Goal: Information Seeking & Learning: Learn about a topic

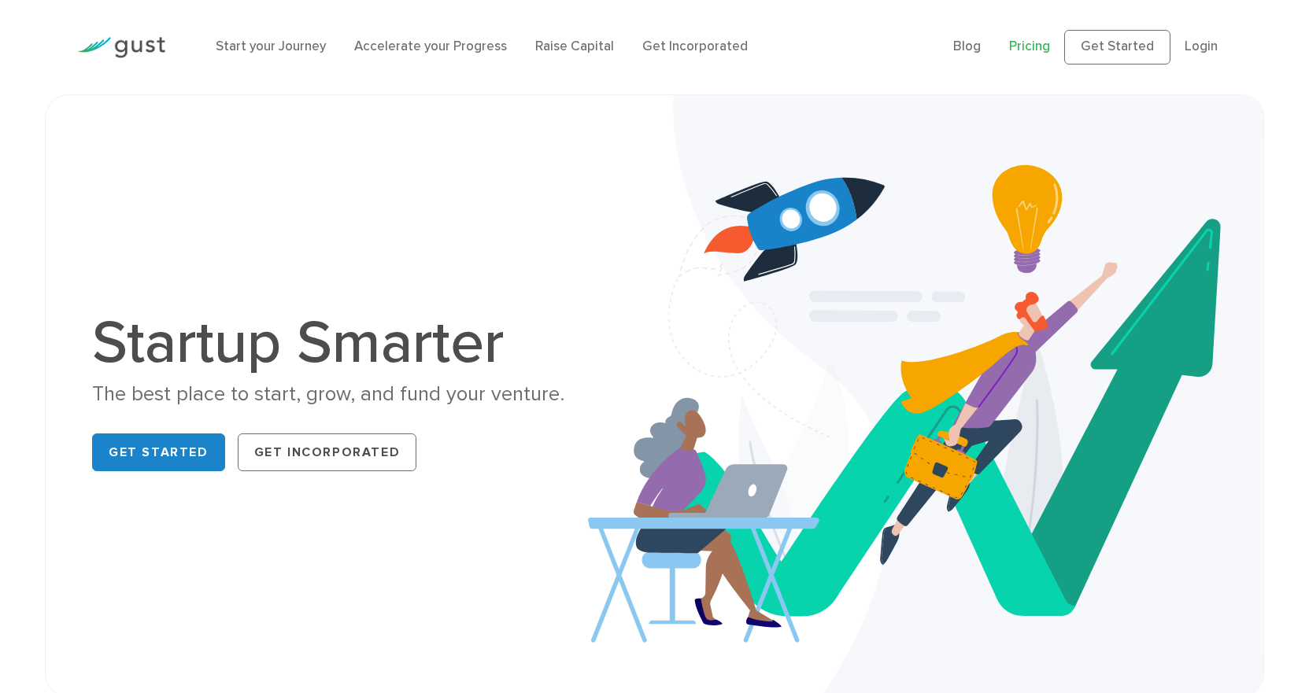
click at [1032, 50] on link "Pricing" at bounding box center [1029, 47] width 41 height 16
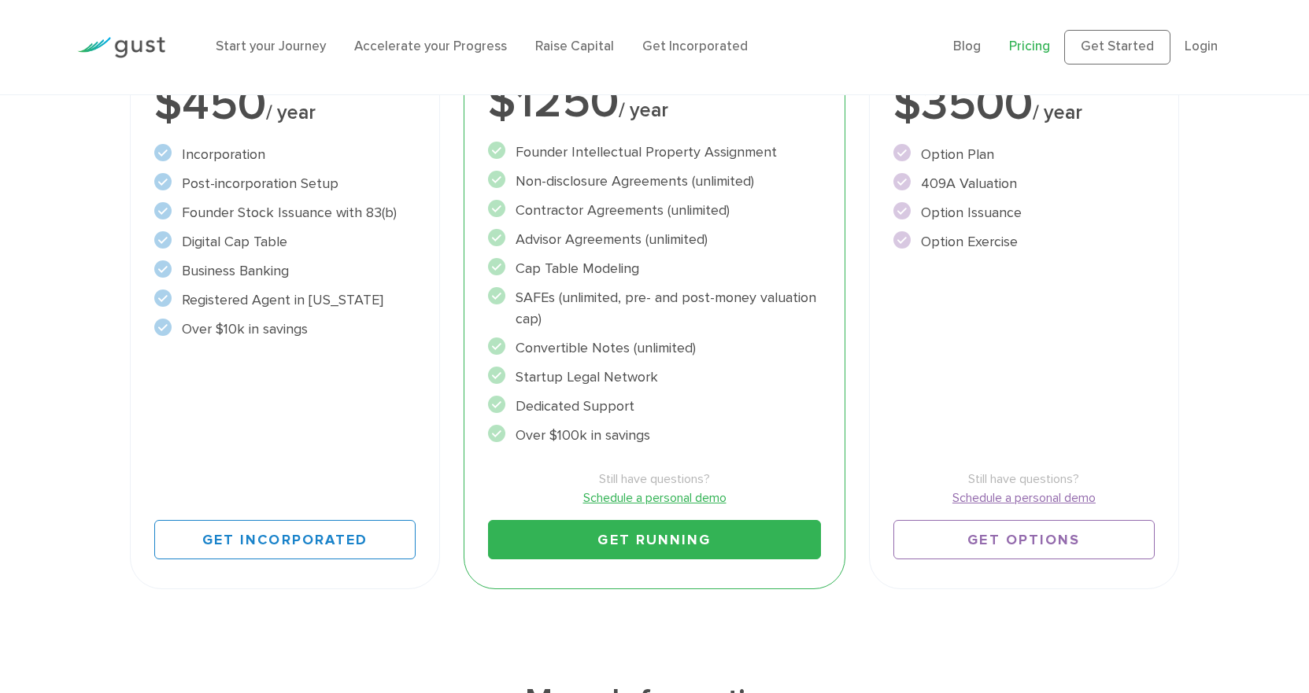
scroll to position [236, 0]
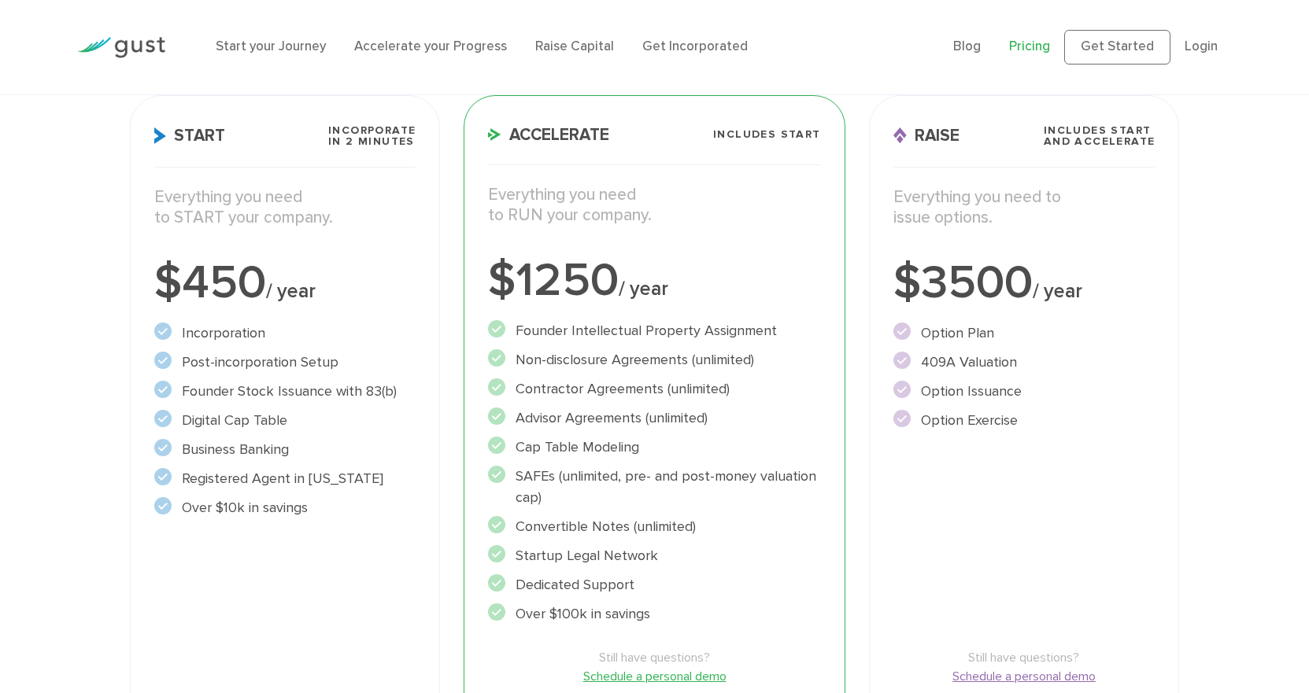
click at [208, 449] on li "Business Banking" at bounding box center [285, 449] width 262 height 21
click at [584, 49] on link "Raise Capital" at bounding box center [574, 47] width 79 height 16
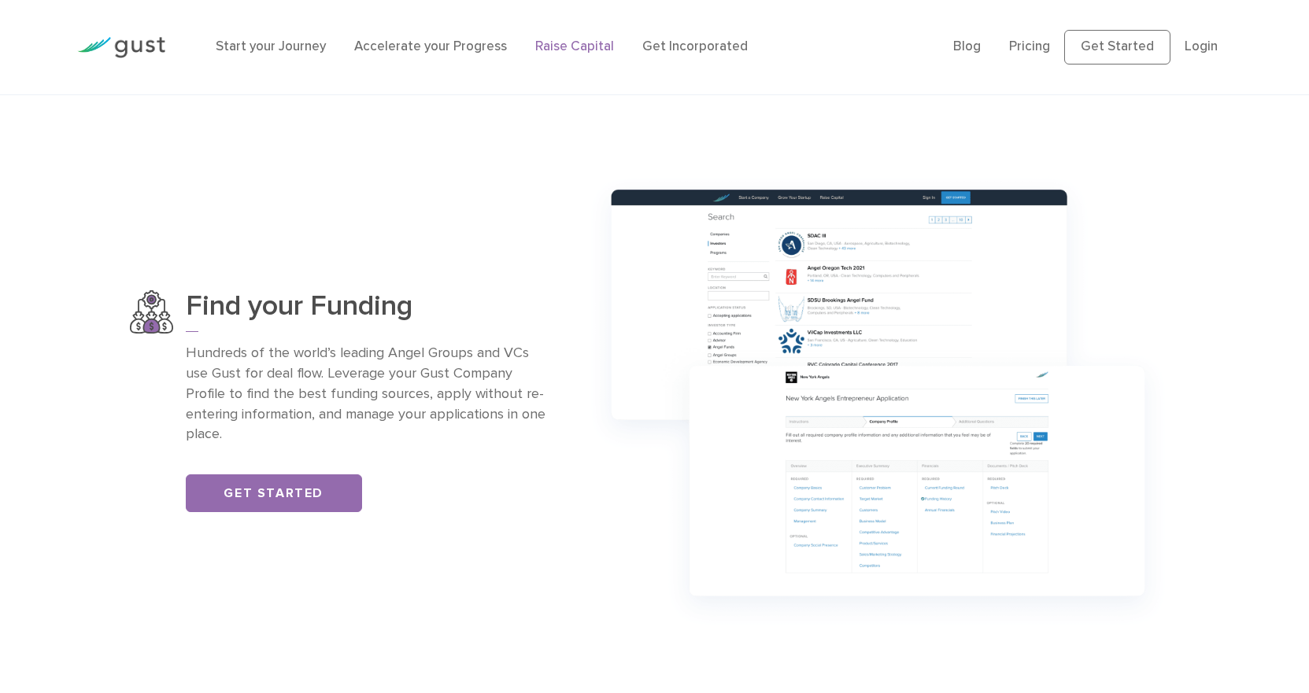
scroll to position [1023, 0]
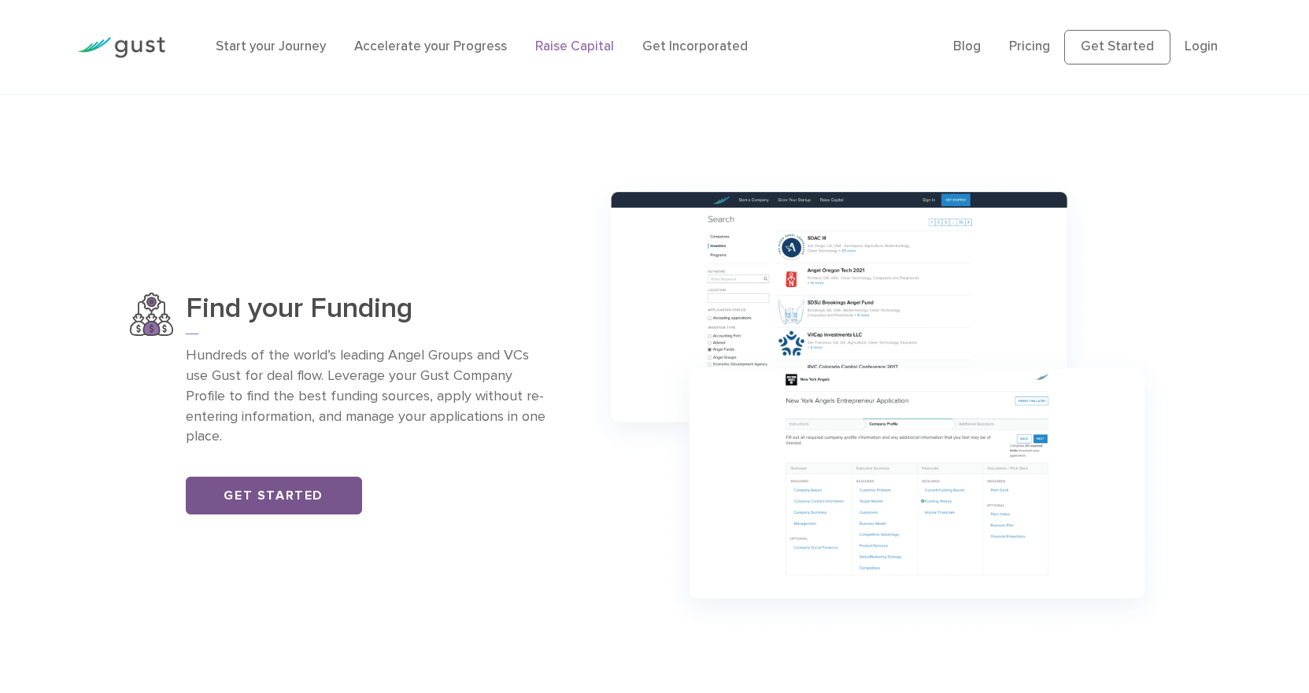
click at [278, 514] on link "Get Started" at bounding box center [274, 496] width 176 height 38
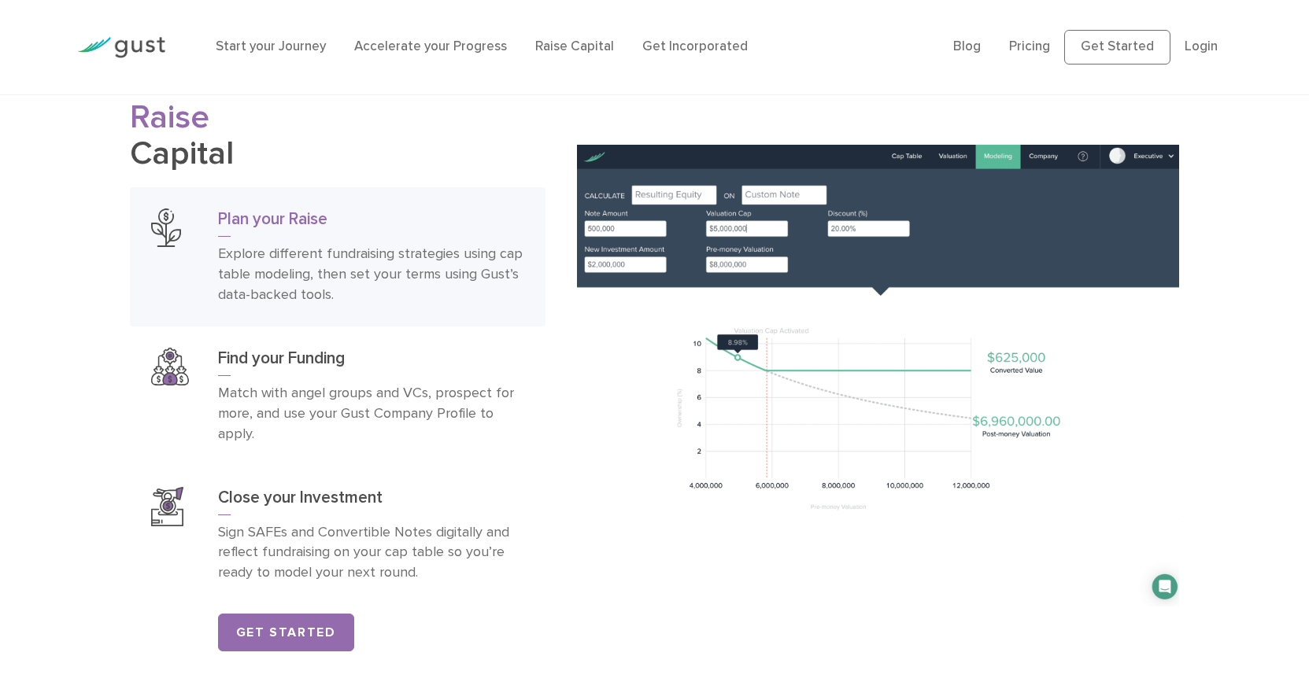
scroll to position [2439, 0]
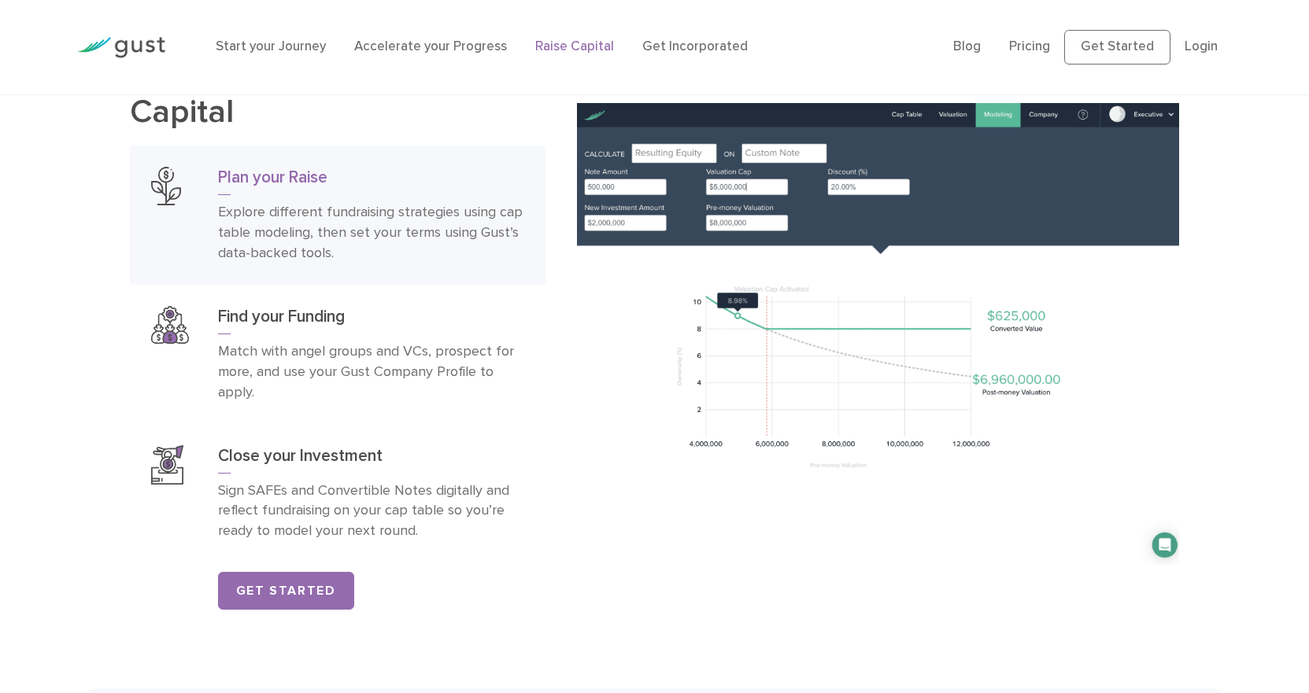
click at [572, 43] on link "Raise Capital" at bounding box center [574, 47] width 79 height 16
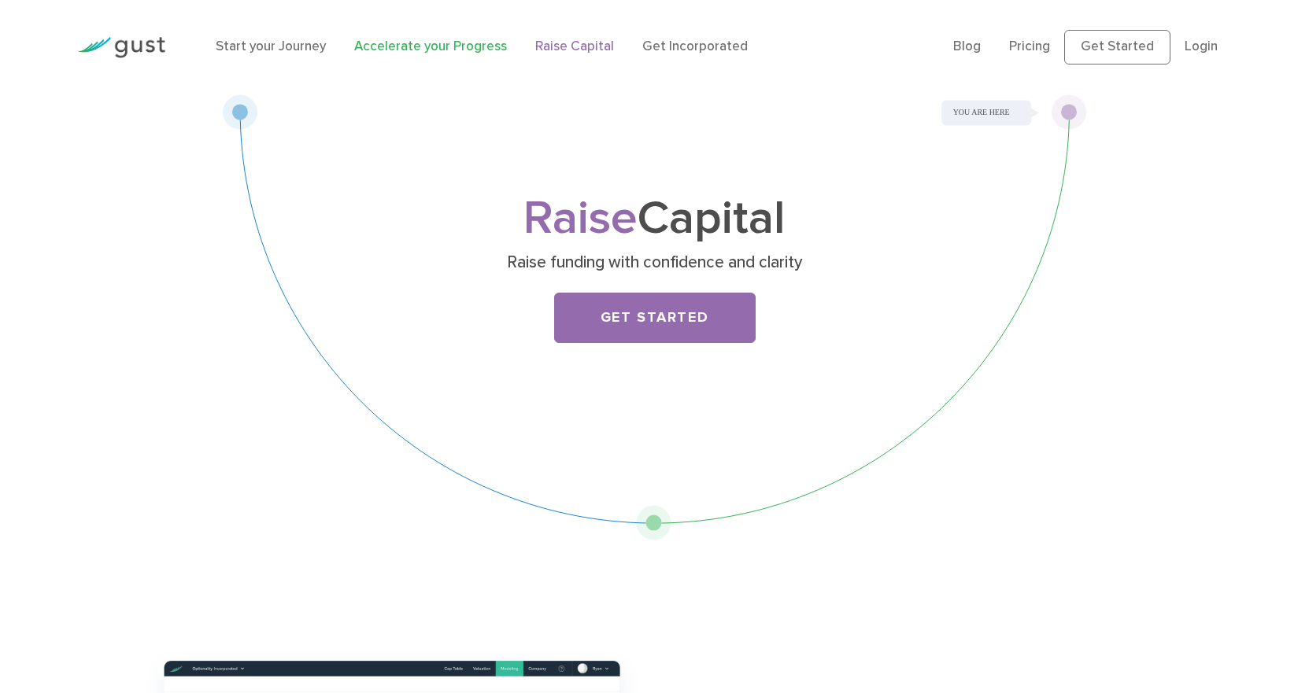
click at [423, 50] on link "Accelerate your Progress" at bounding box center [430, 47] width 153 height 16
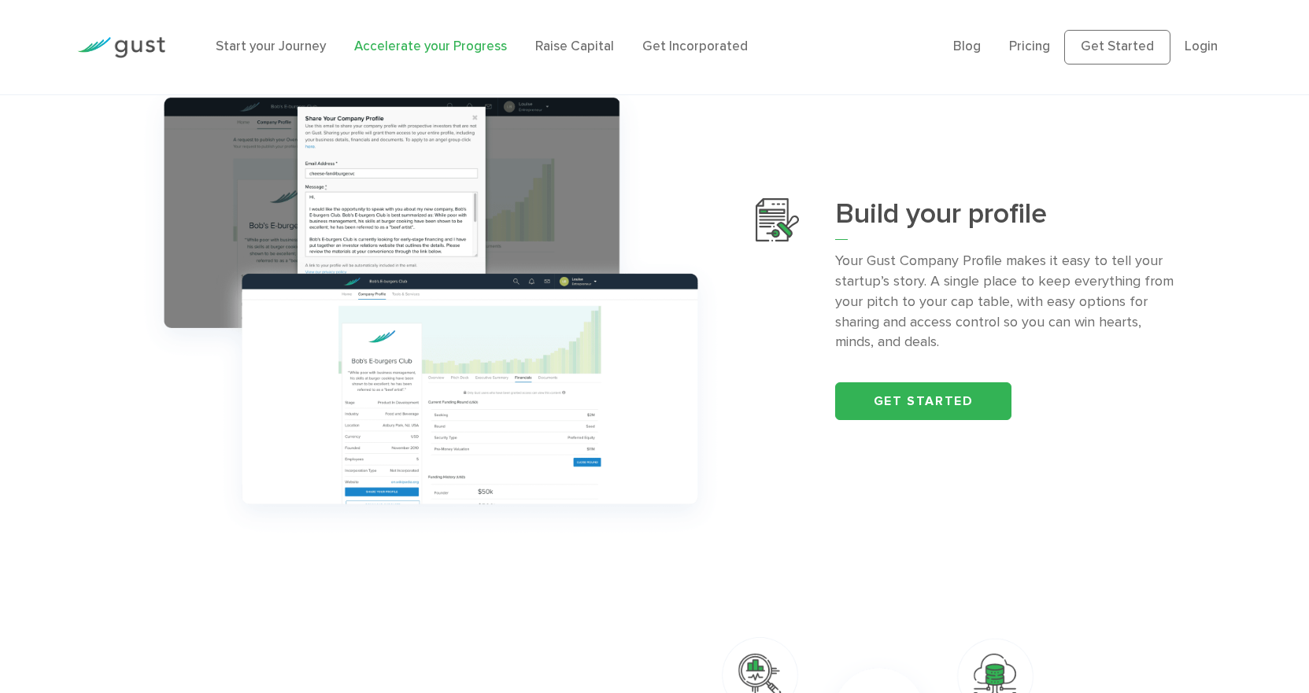
scroll to position [551, 0]
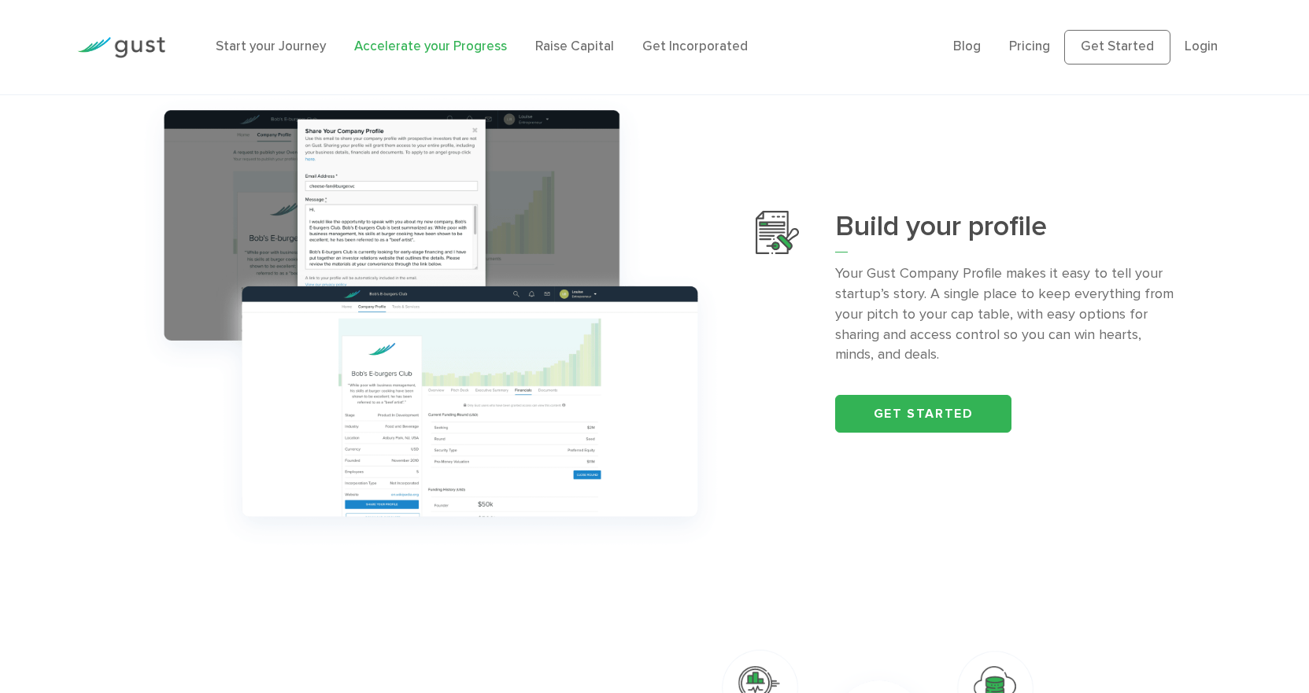
click at [511, 439] on img at bounding box center [431, 321] width 602 height 475
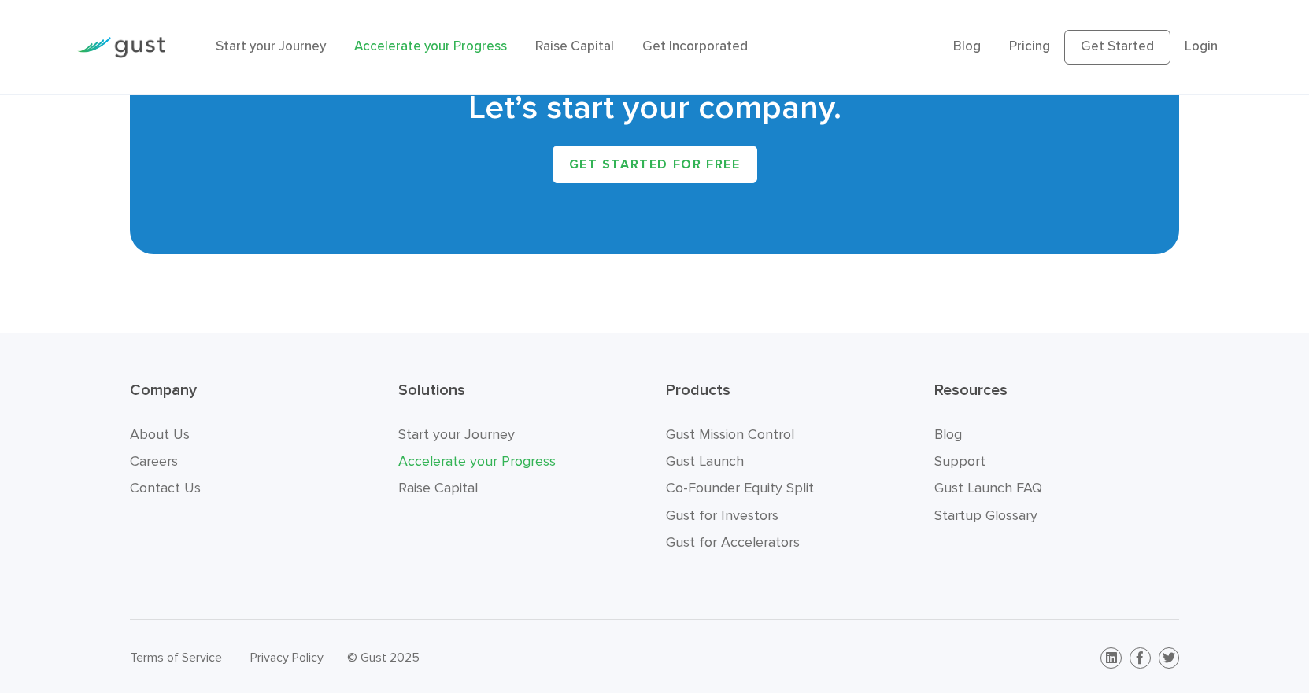
scroll to position [2917, 0]
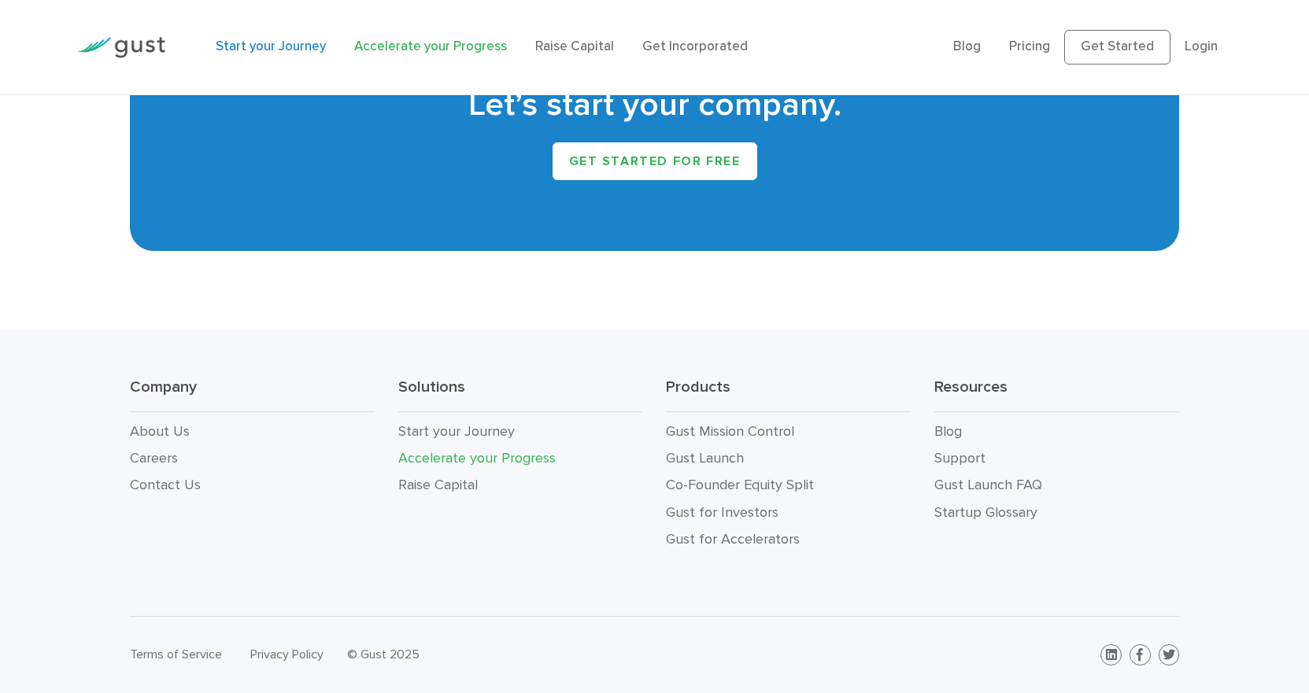
click at [273, 50] on link "Start your Journey" at bounding box center [271, 47] width 110 height 16
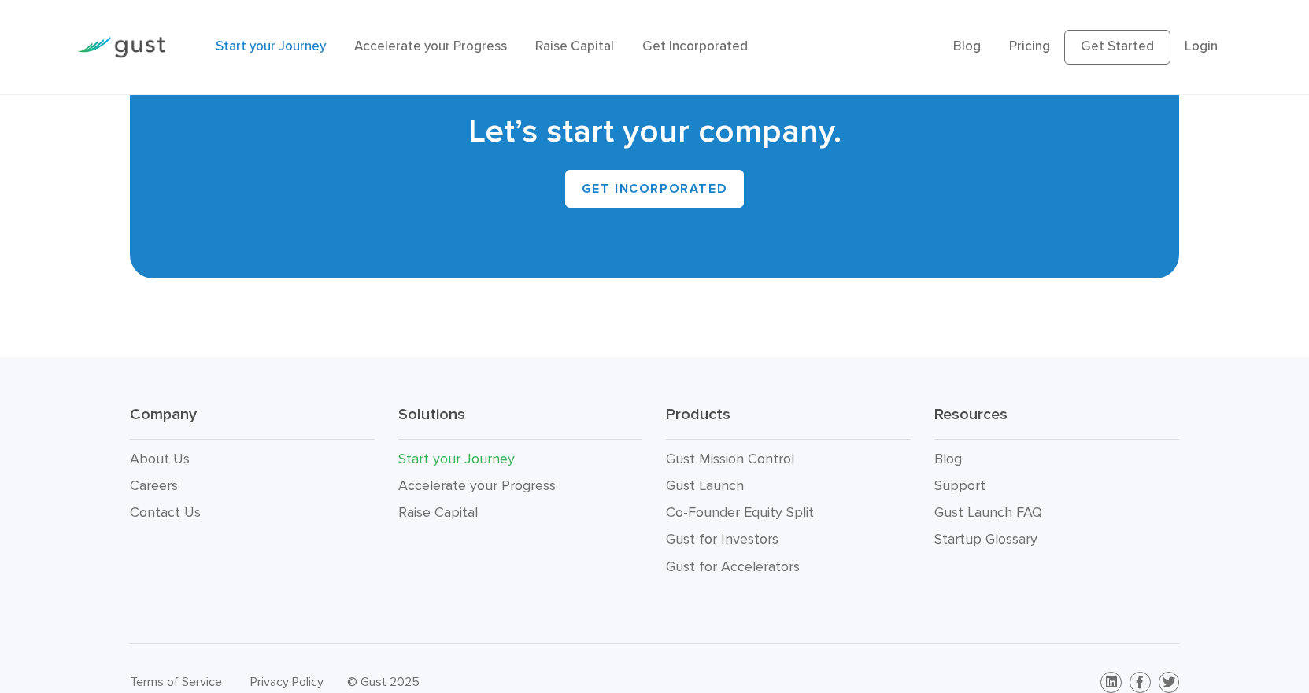
scroll to position [3063, 0]
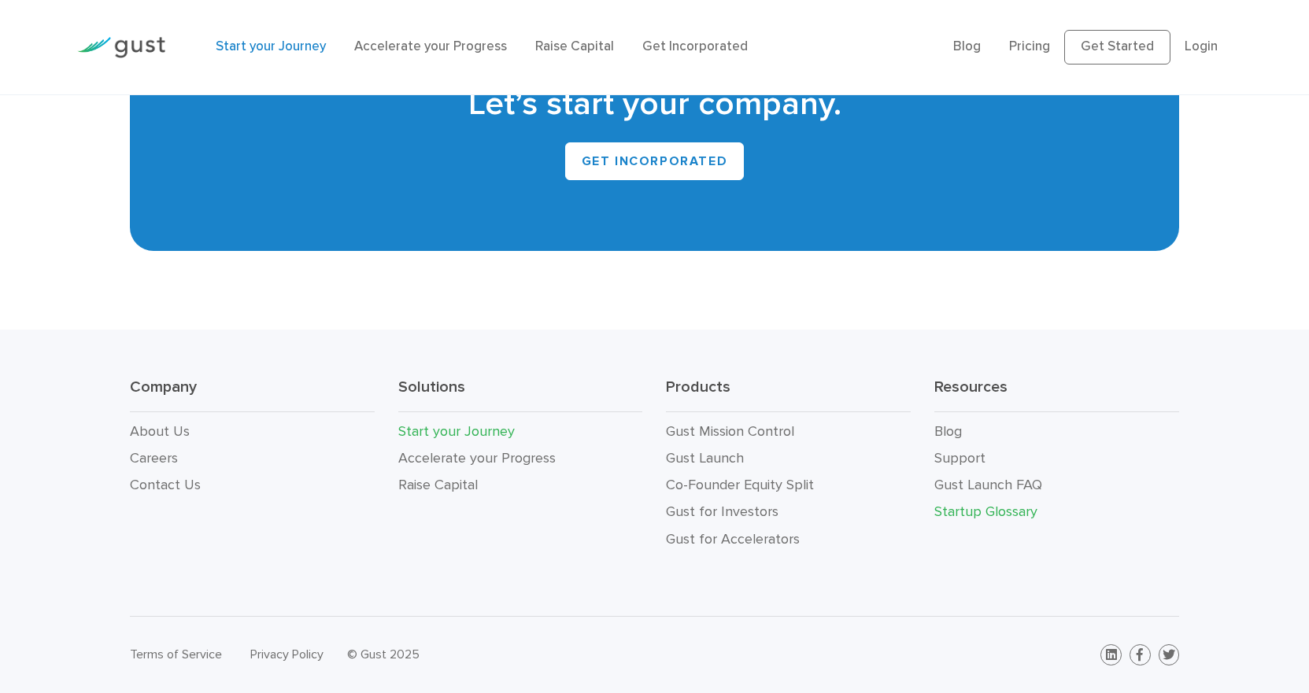
click at [988, 517] on link "Startup Glossary" at bounding box center [985, 512] width 103 height 17
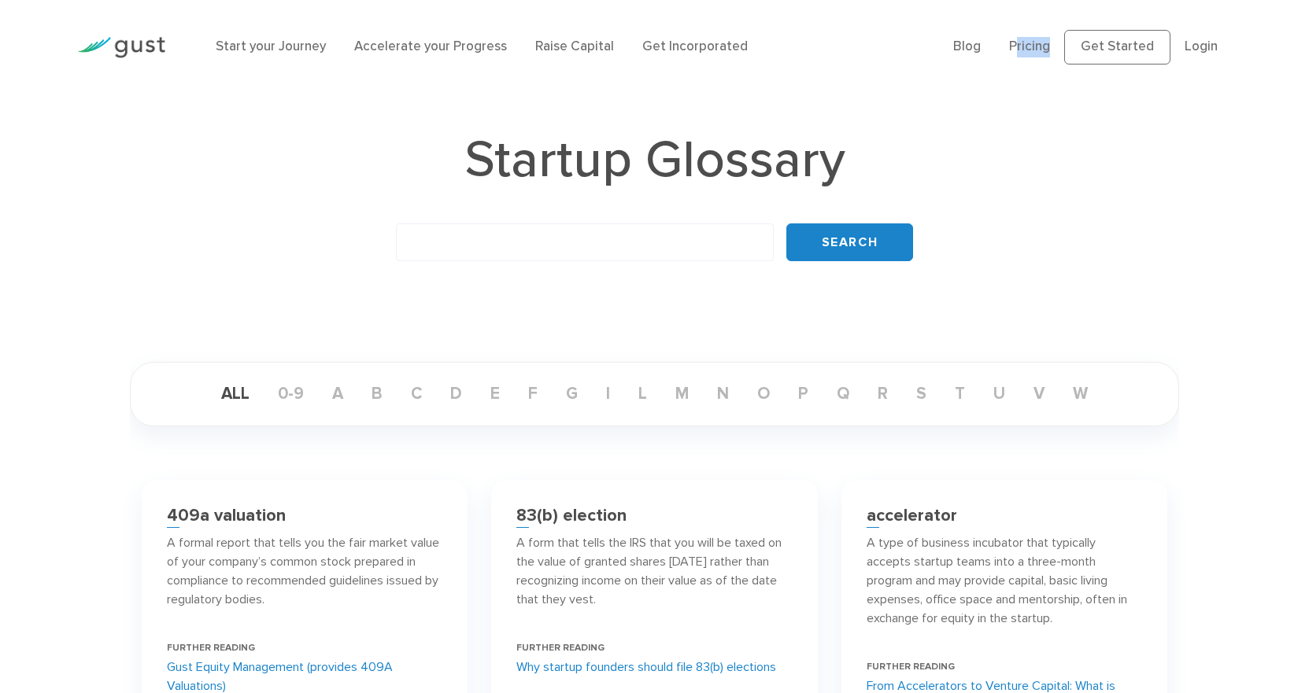
click at [1018, 64] on ul "Blog FAQ Pricing Get Started Login Login" at bounding box center [1092, 47] width 279 height 35
click at [1021, 51] on link "Pricing" at bounding box center [1029, 47] width 41 height 16
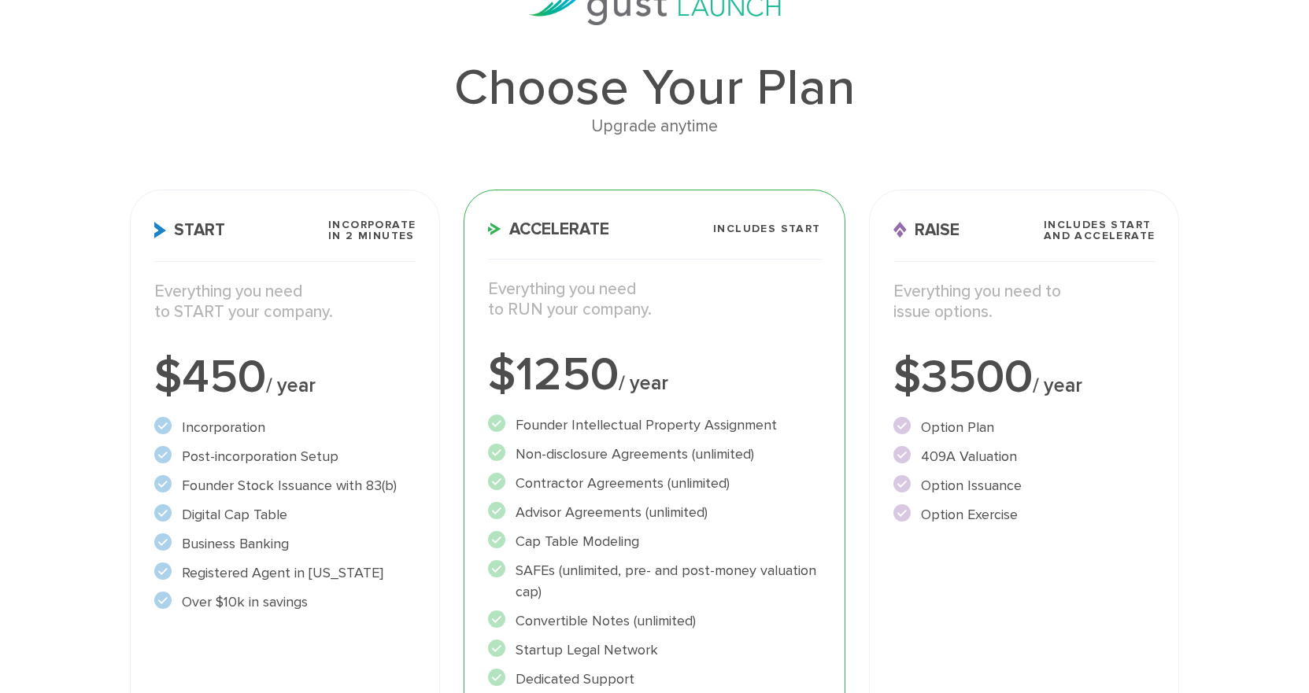
scroll to position [157, 0]
